Goal: Information Seeking & Learning: Check status

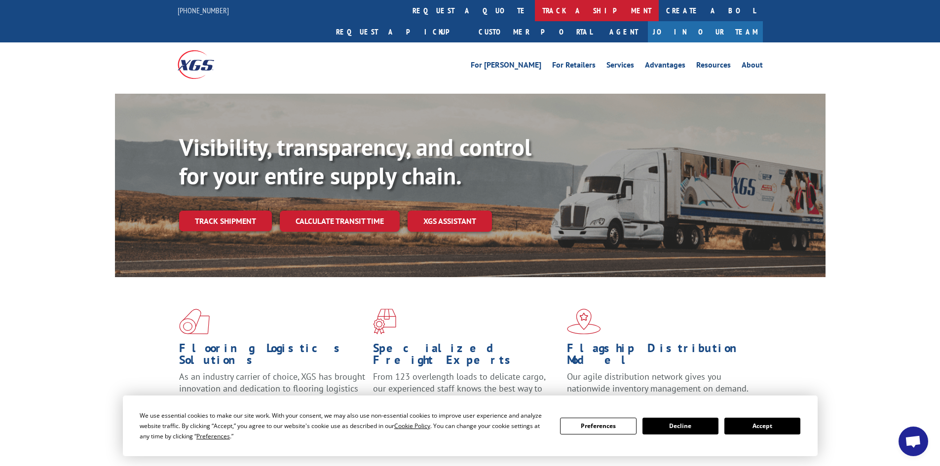
click at [535, 10] on link "track a shipment" at bounding box center [597, 10] width 124 height 21
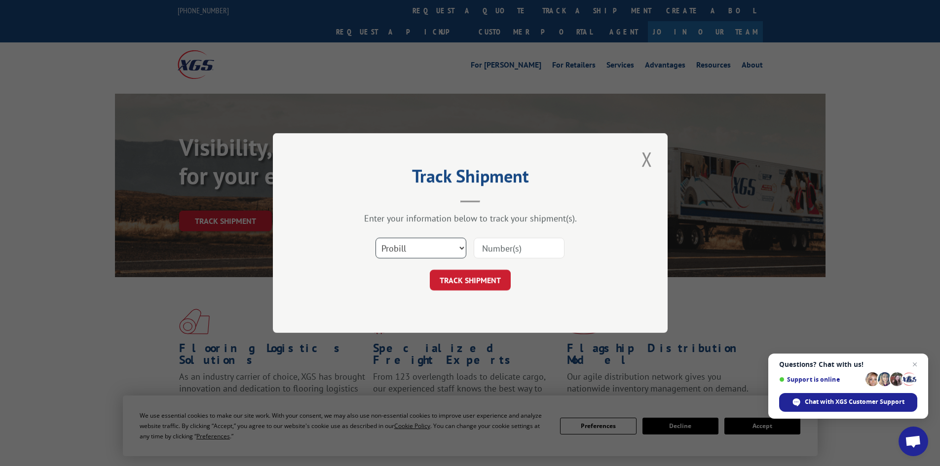
click at [461, 248] on select "Select category... Probill BOL PO" at bounding box center [420, 248] width 91 height 21
select select "bol"
click at [375, 238] on select "Select category... Probill BOL PO" at bounding box center [420, 248] width 91 height 21
click at [487, 247] on input at bounding box center [519, 248] width 91 height 21
paste input "5943489"
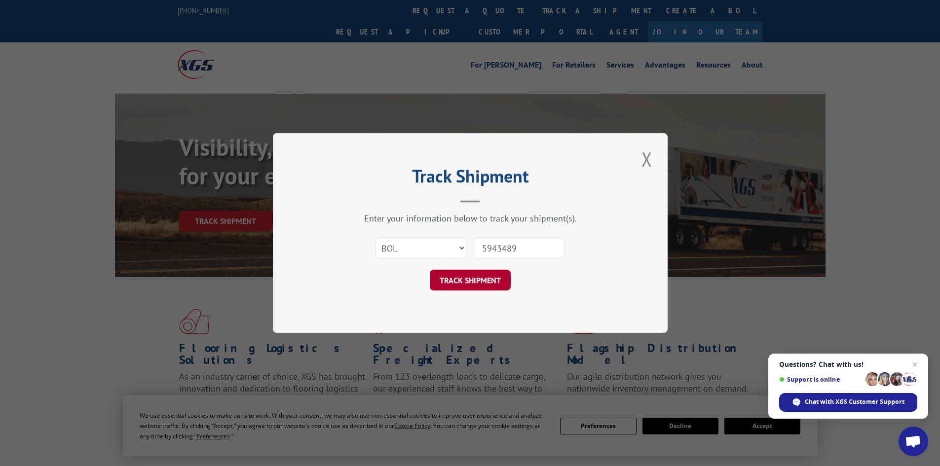
type input "5943489"
click at [461, 281] on button "TRACK SHIPMENT" at bounding box center [470, 280] width 81 height 21
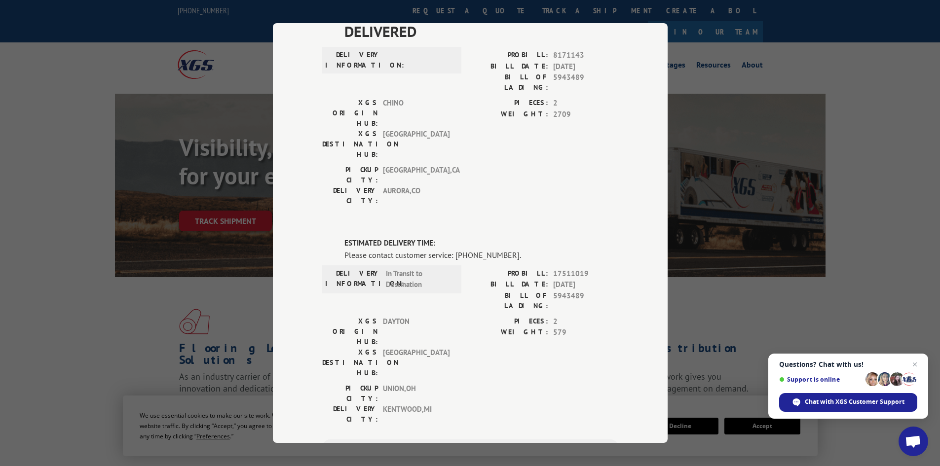
scroll to position [65, 0]
